Goal: Task Accomplishment & Management: Use online tool/utility

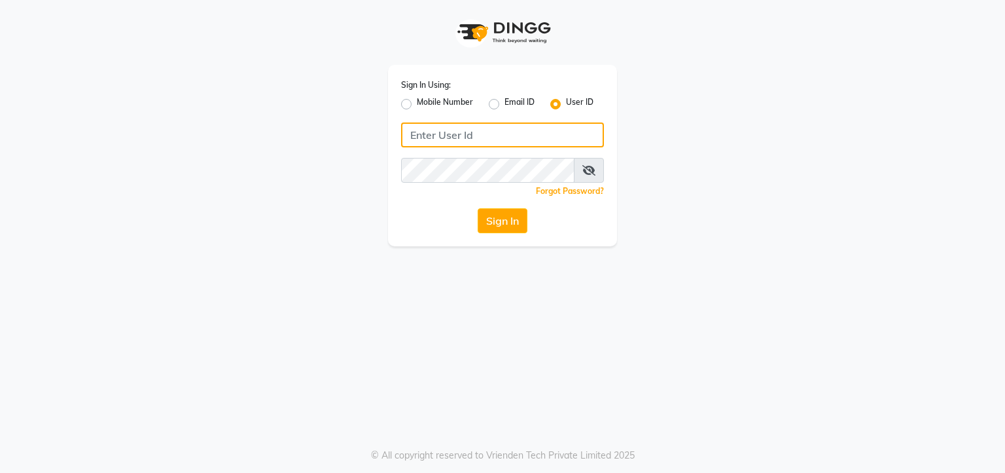
click at [429, 137] on input "Username" at bounding box center [502, 134] width 203 height 25
type input "keshsalon"
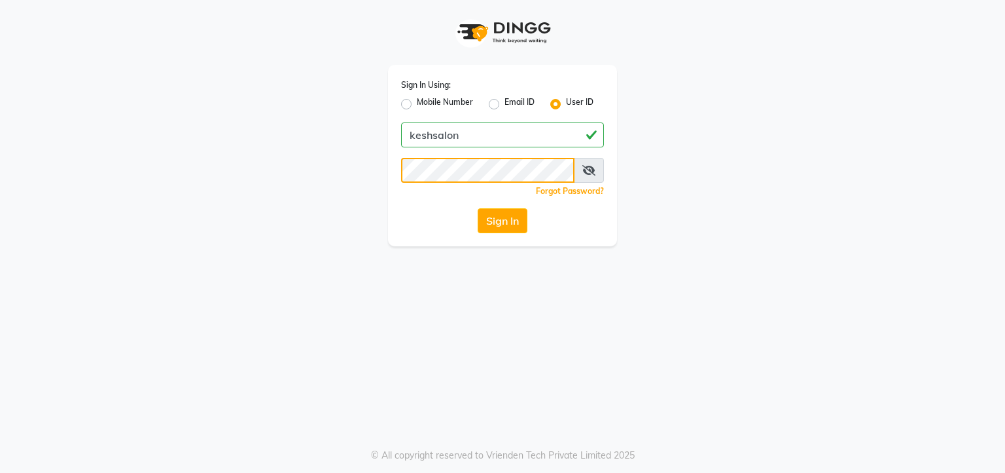
click at [478, 208] on button "Sign In" at bounding box center [503, 220] width 50 height 25
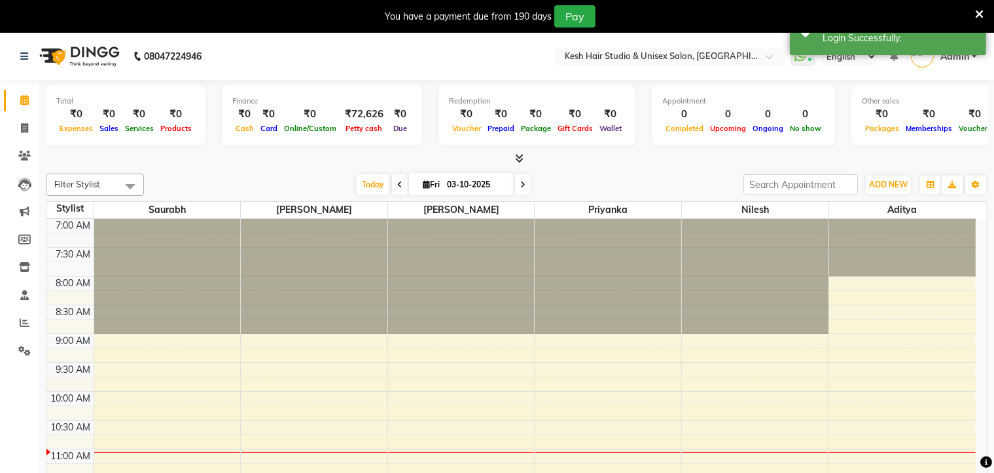
select select "en"
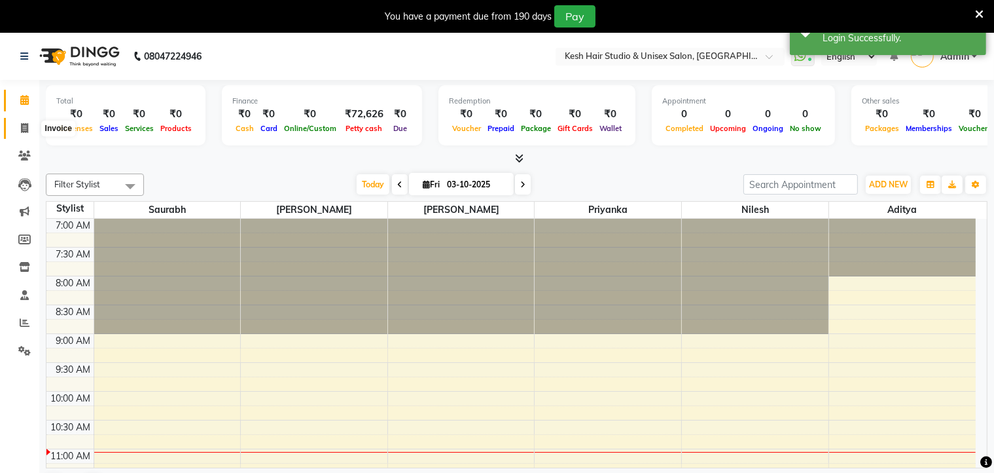
click at [24, 126] on icon at bounding box center [24, 128] width 7 height 10
select select "service"
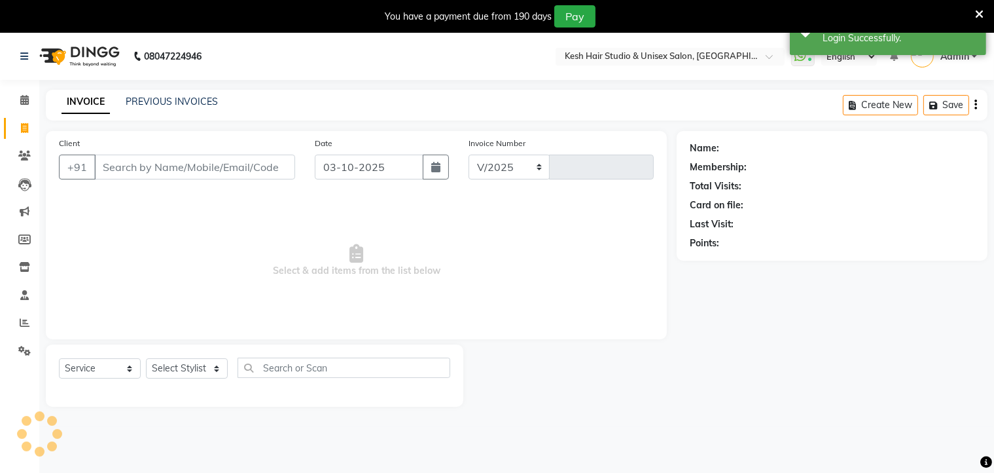
select select "5431"
type input "0878"
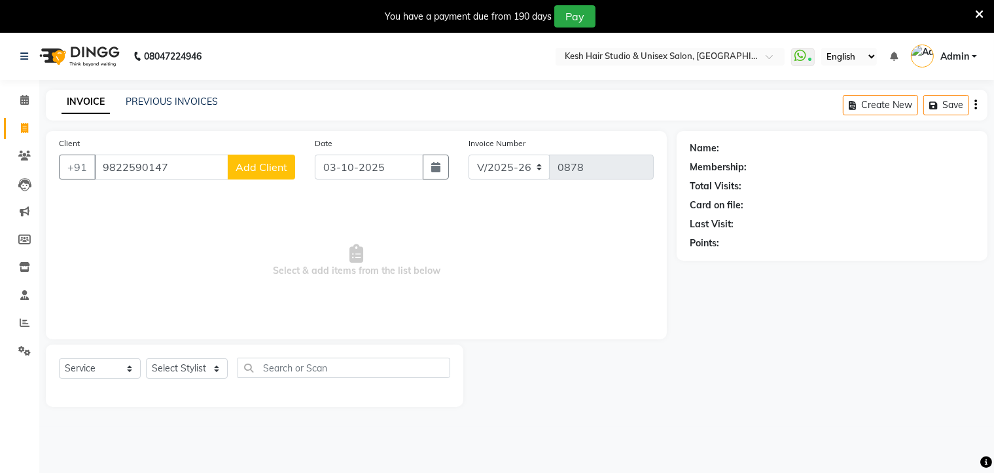
type input "9822590147"
click at [254, 168] on span "Add Client" at bounding box center [262, 166] width 52 height 13
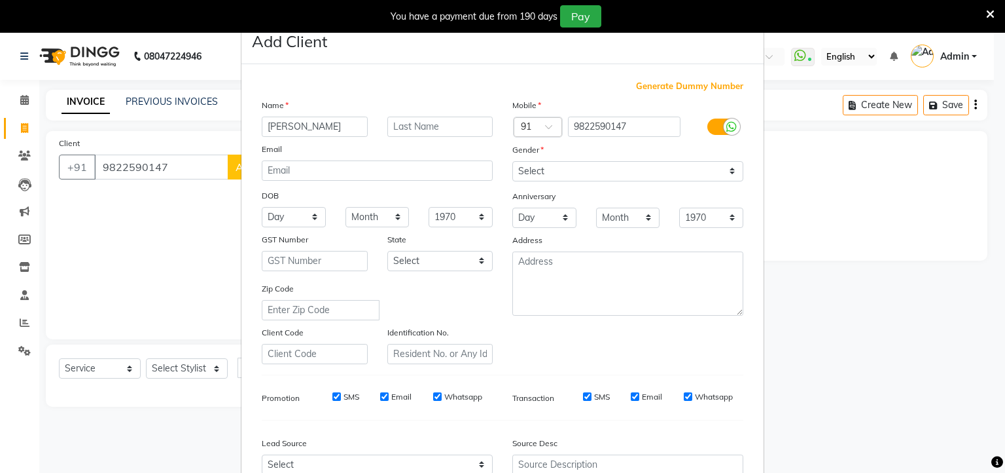
type input "[PERSON_NAME]"
click at [535, 171] on select "Select [DEMOGRAPHIC_DATA] [DEMOGRAPHIC_DATA] Other Prefer Not To Say" at bounding box center [627, 171] width 231 height 20
select select "[DEMOGRAPHIC_DATA]"
click at [512, 162] on select "Select [DEMOGRAPHIC_DATA] [DEMOGRAPHIC_DATA] Other Prefer Not To Say" at bounding box center [627, 171] width 231 height 20
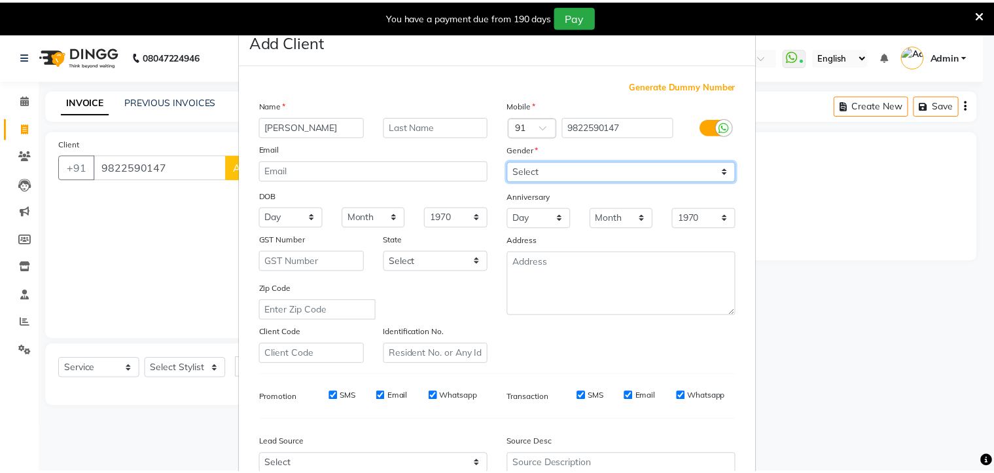
scroll to position [139, 0]
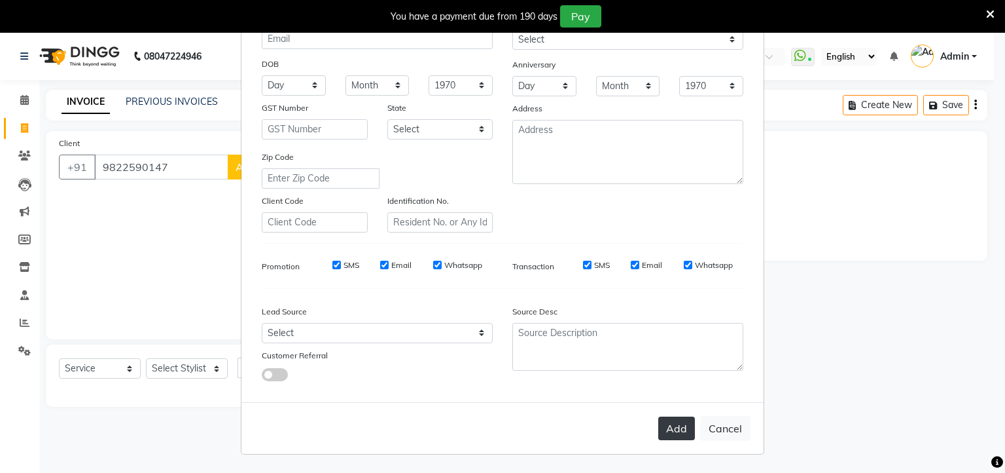
click at [669, 425] on button "Add" at bounding box center [676, 428] width 37 height 24
select select
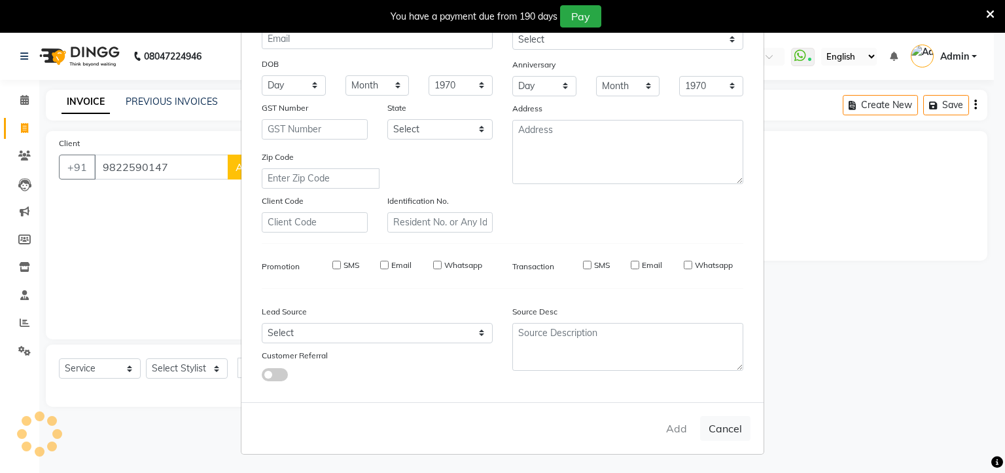
select select
checkbox input "false"
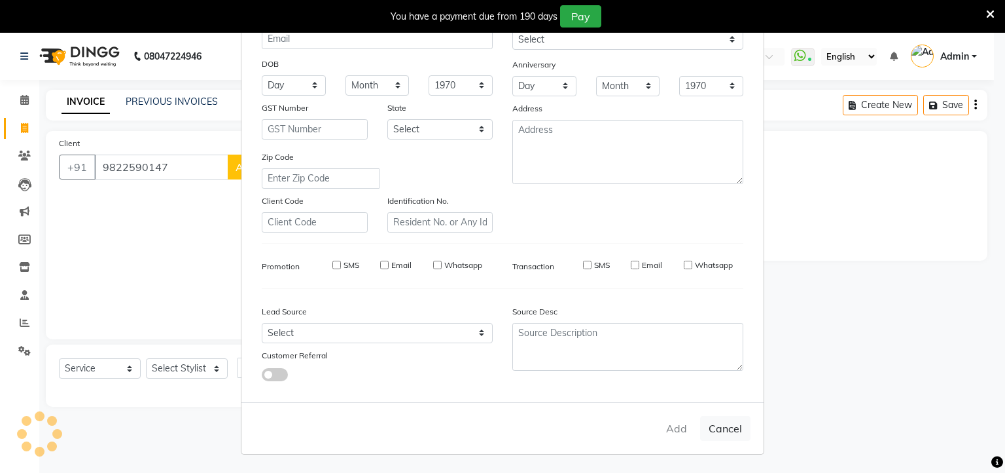
checkbox input "false"
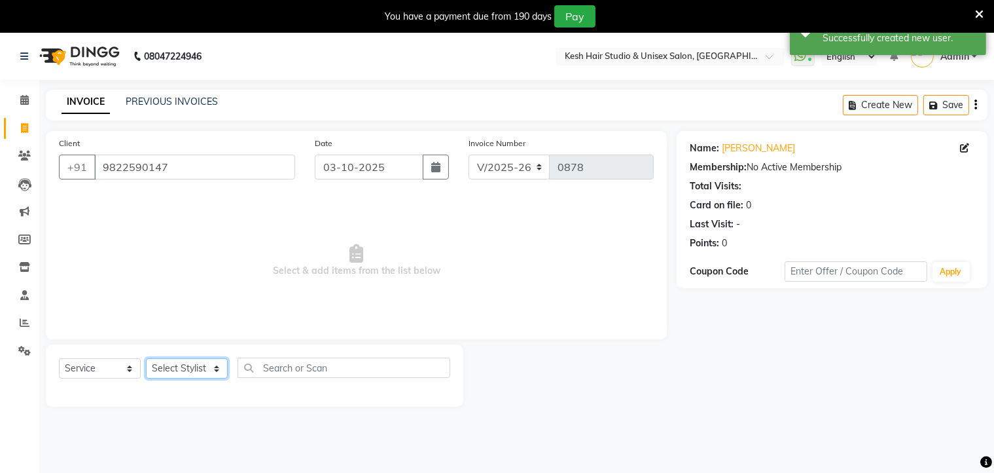
click at [197, 363] on select "Select Stylist Aditya [PERSON_NAME] [PERSON_NAME] Priyanka Saurabh Yash" at bounding box center [187, 368] width 82 height 20
select select "36302"
click at [146, 359] on select "Select Stylist Aditya [PERSON_NAME] [PERSON_NAME] Priyanka Saurabh Yash" at bounding box center [187, 368] width 82 height 20
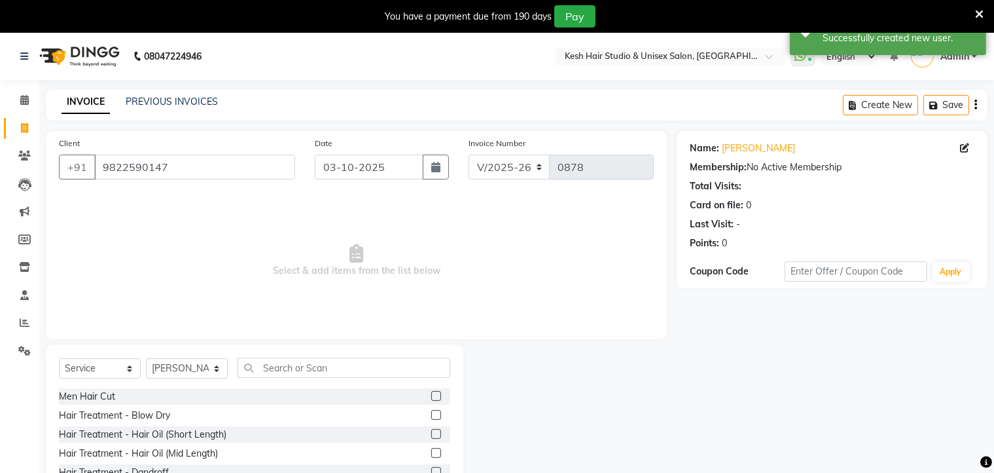
click at [431, 395] on label at bounding box center [436, 396] width 10 height 10
click at [431, 395] on input "checkbox" at bounding box center [435, 396] width 9 height 9
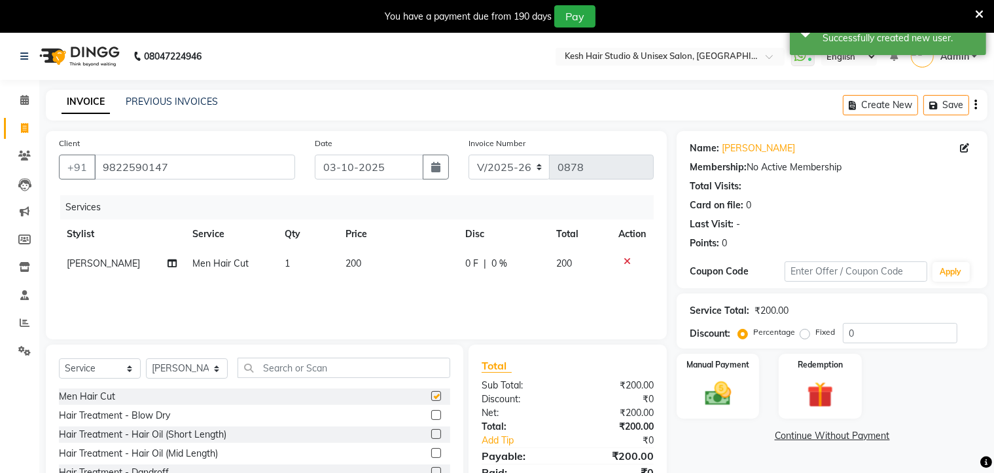
checkbox input "false"
click at [409, 365] on input "text" at bounding box center [344, 367] width 213 height 20
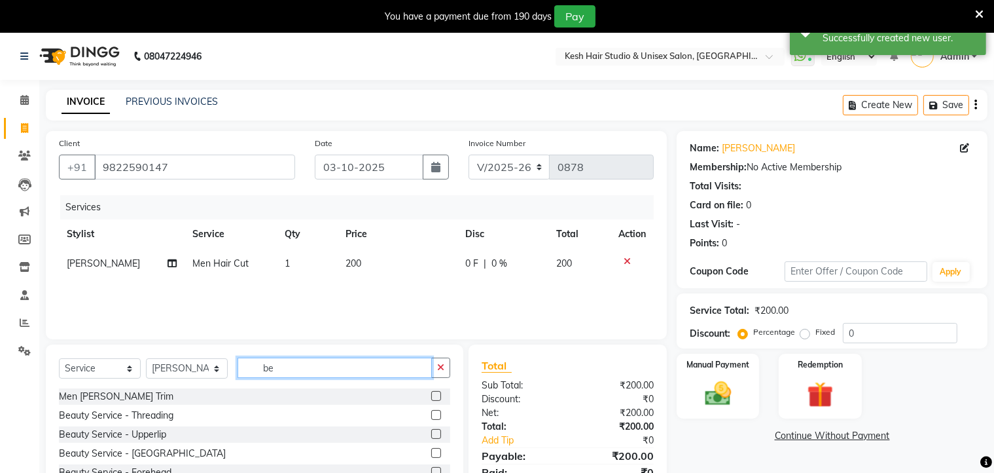
type input "be"
click at [431, 393] on label at bounding box center [436, 396] width 10 height 10
click at [431, 393] on input "checkbox" at bounding box center [435, 396] width 9 height 9
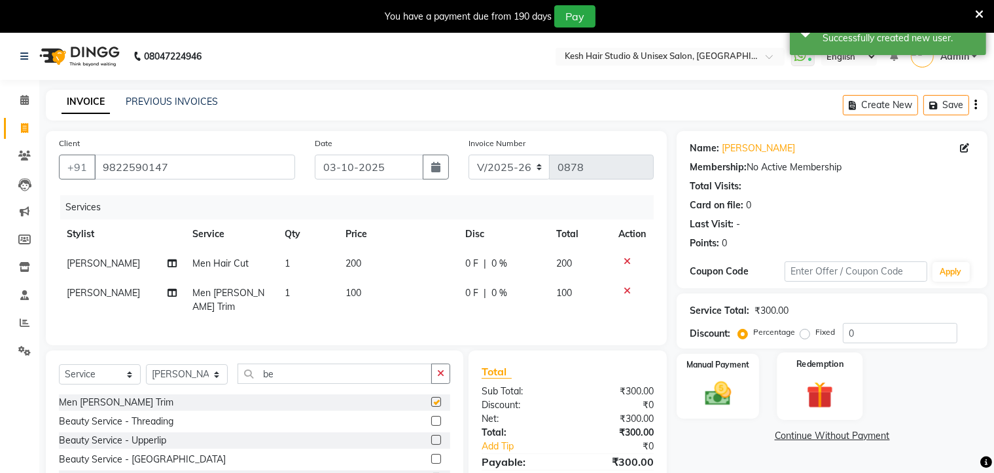
checkbox input "false"
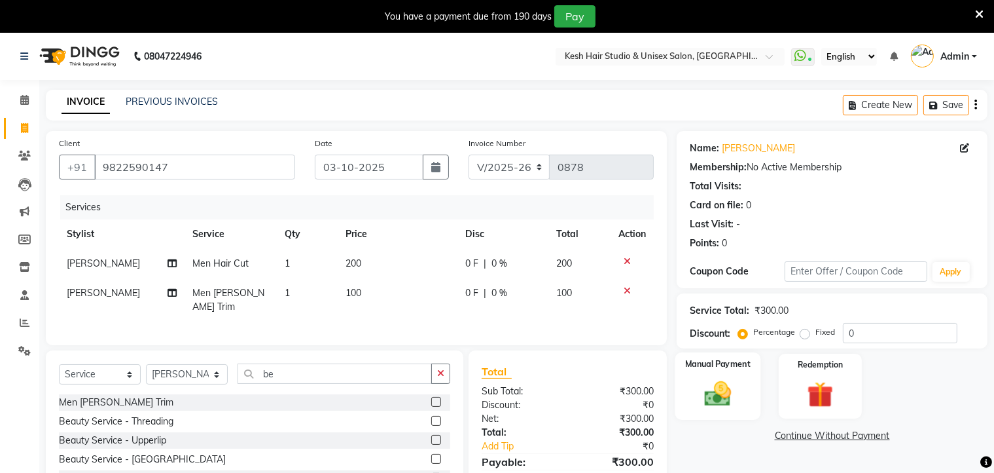
click at [746, 388] on div "Manual Payment" at bounding box center [718, 385] width 86 height 67
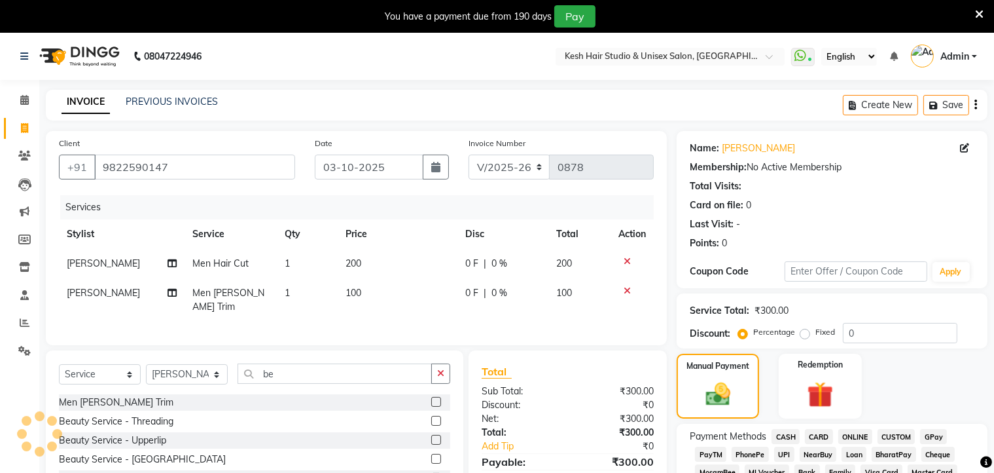
click at [855, 435] on span "ONLINE" at bounding box center [855, 436] width 34 height 15
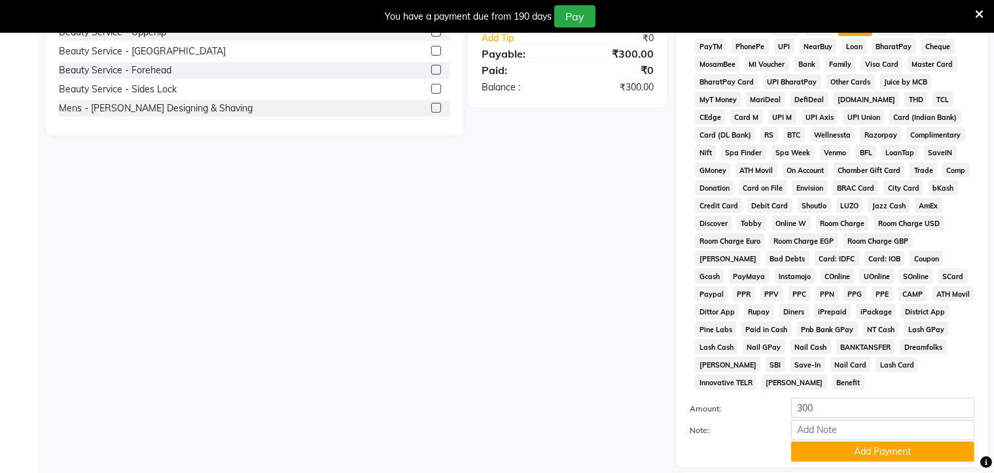
scroll to position [492, 0]
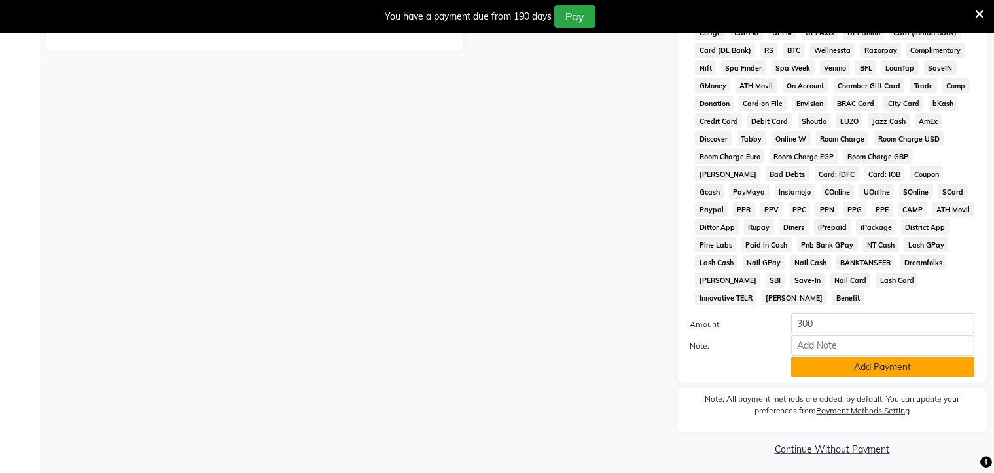
click at [851, 364] on button "Add Payment" at bounding box center [882, 367] width 183 height 20
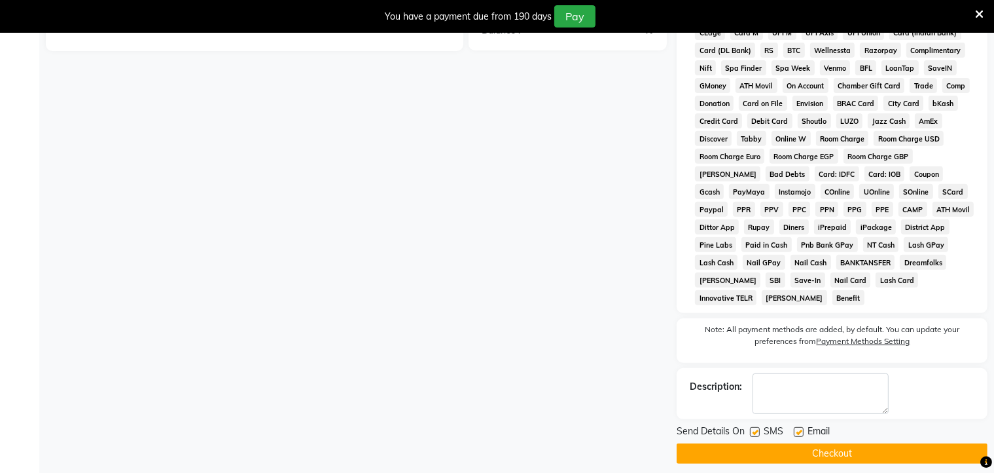
click at [816, 443] on button "Checkout" at bounding box center [832, 453] width 311 height 20
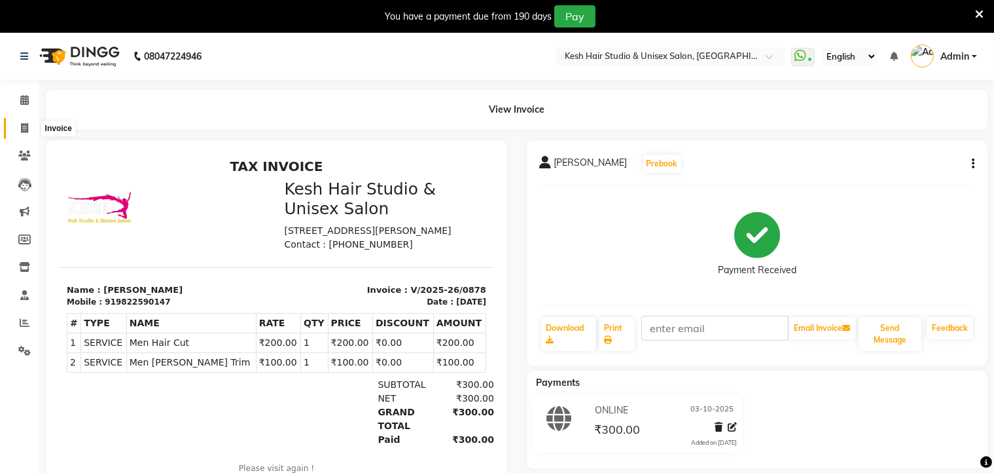
click at [27, 123] on icon at bounding box center [24, 128] width 7 height 10
select select "service"
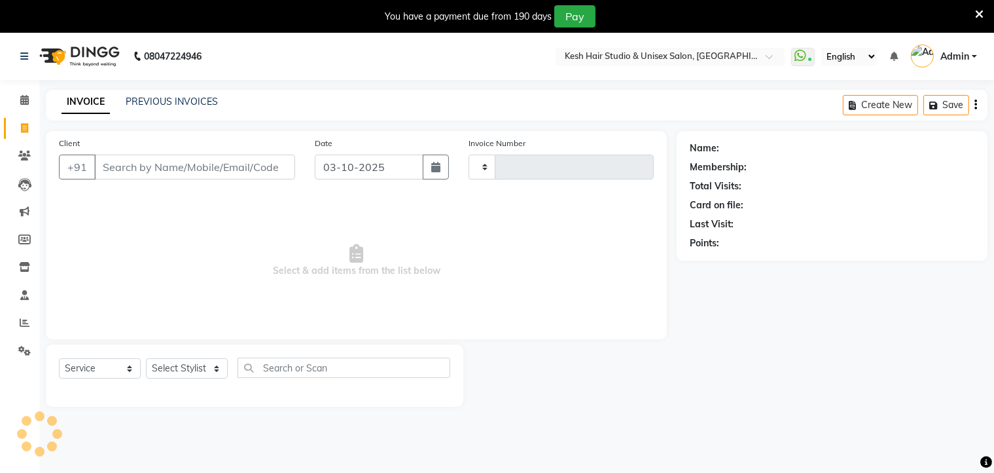
scroll to position [33, 0]
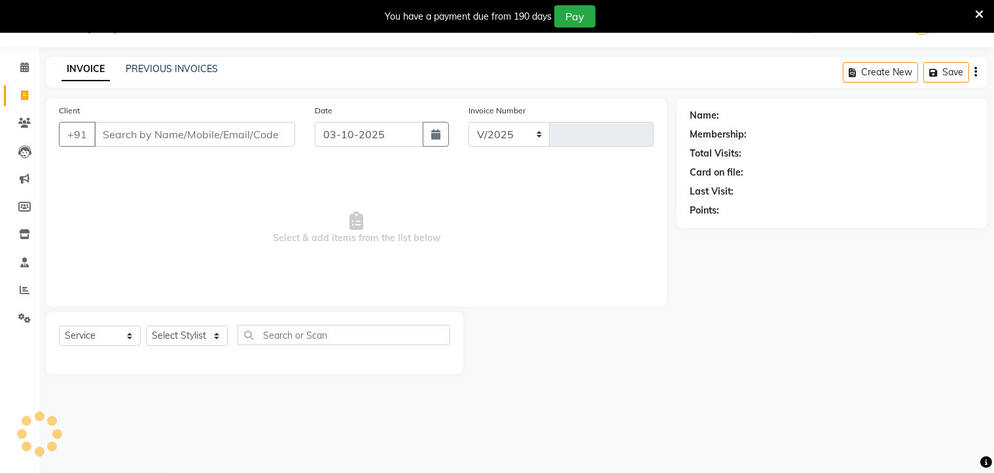
select select "5431"
type input "0879"
click at [270, 129] on input "Client" at bounding box center [194, 134] width 201 height 25
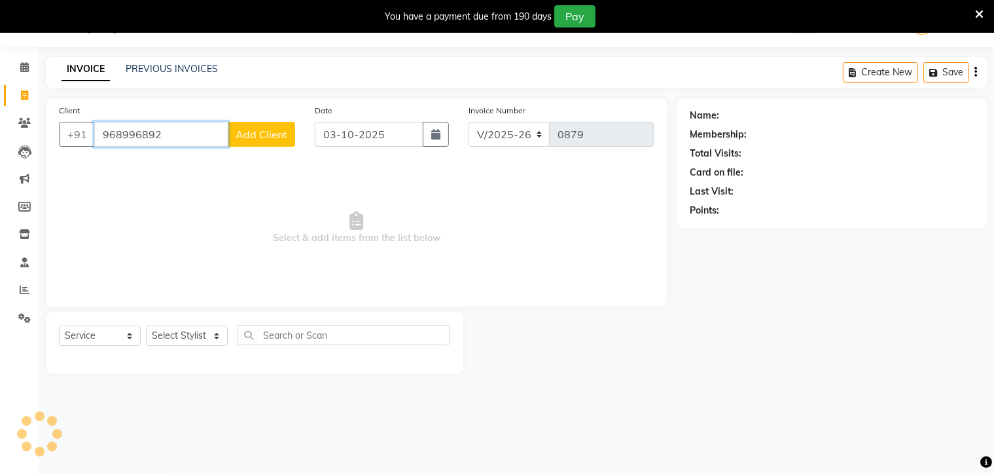
type input "968996892"
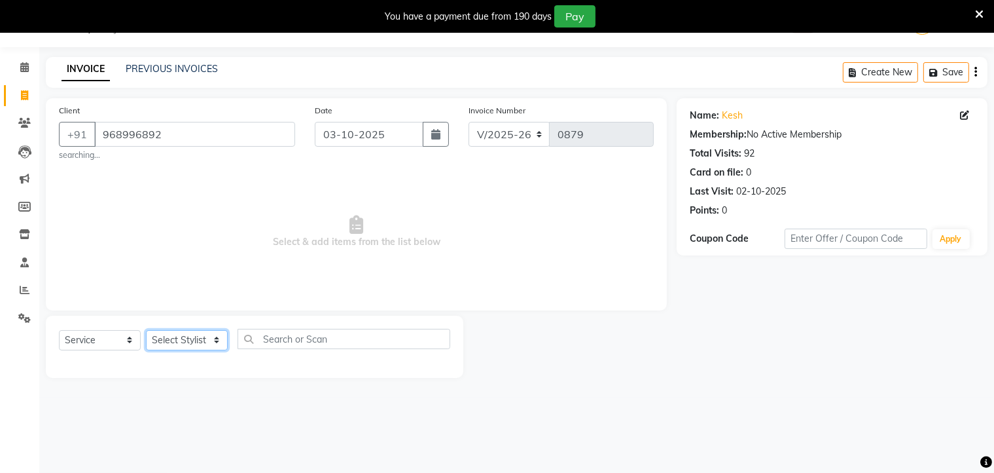
click at [202, 339] on select "Select Stylist Aditya [PERSON_NAME] [PERSON_NAME] Priyanka Saurabh Yash" at bounding box center [187, 340] width 82 height 20
select select "36301"
click at [146, 331] on select "Select Stylist Aditya [PERSON_NAME] [PERSON_NAME] Priyanka Saurabh Yash" at bounding box center [187, 340] width 82 height 20
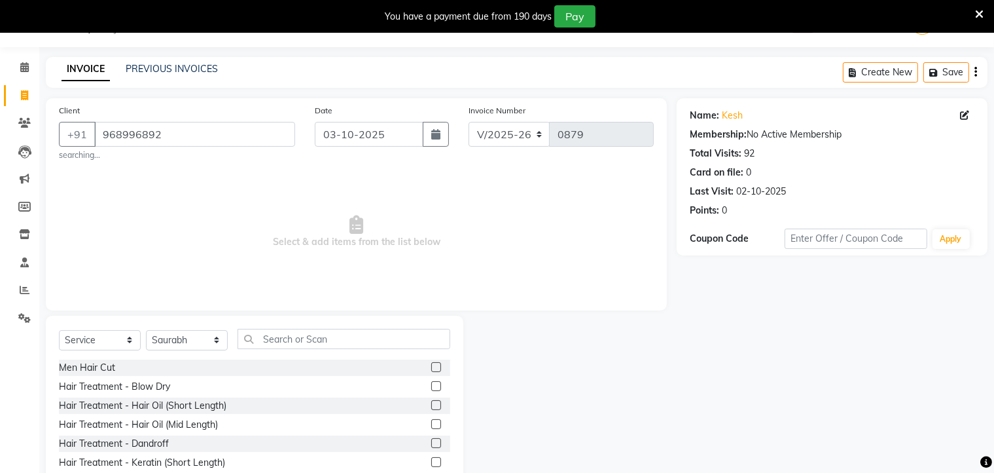
click at [431, 364] on label at bounding box center [436, 367] width 10 height 10
click at [431, 364] on input "checkbox" at bounding box center [435, 367] width 9 height 9
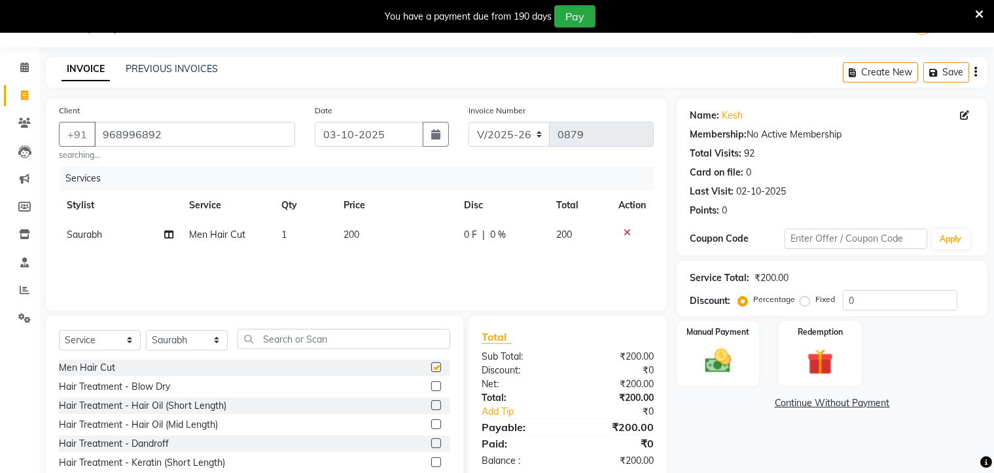
checkbox input "false"
click at [708, 351] on img at bounding box center [718, 361] width 44 height 31
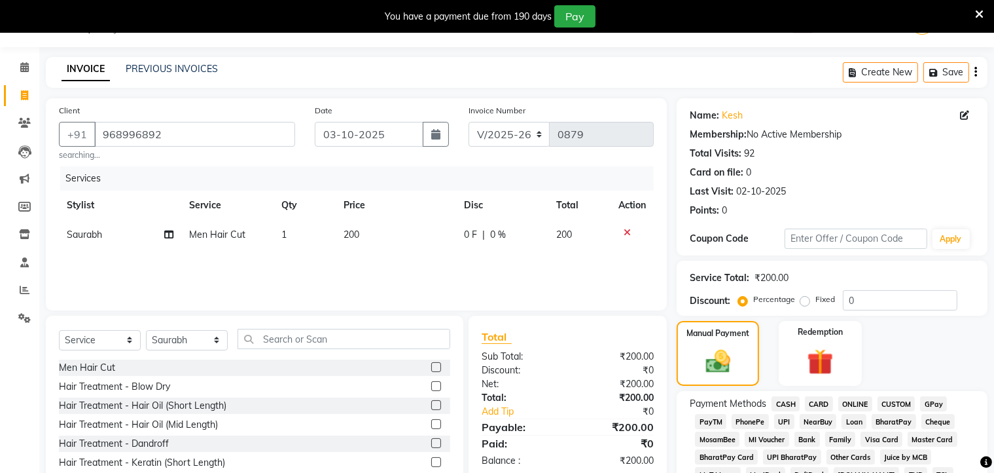
click at [851, 399] on span "ONLINE" at bounding box center [855, 403] width 34 height 15
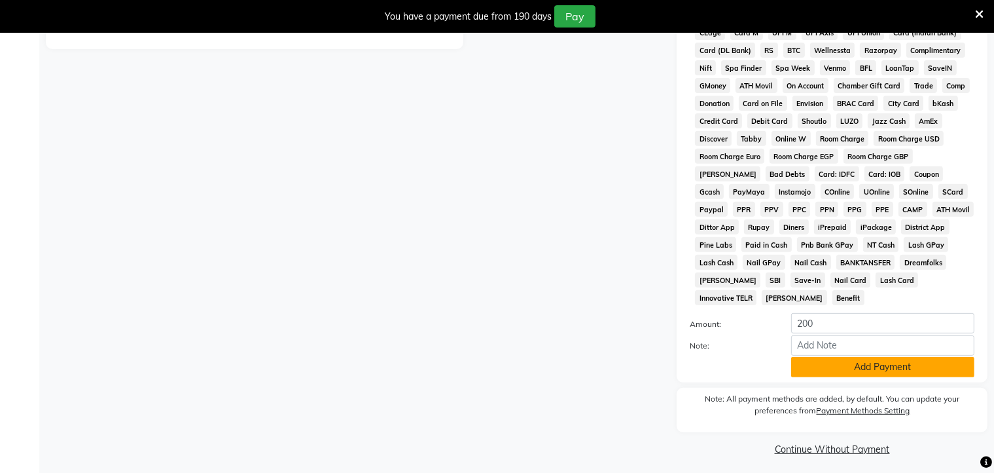
click at [856, 361] on button "Add Payment" at bounding box center [882, 367] width 183 height 20
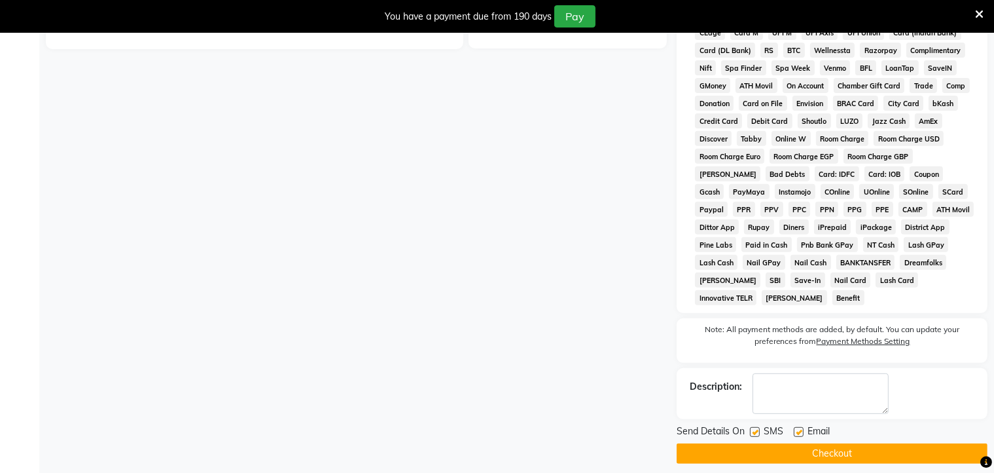
click at [848, 446] on button "Checkout" at bounding box center [832, 453] width 311 height 20
